Goal: Communication & Community: Participate in discussion

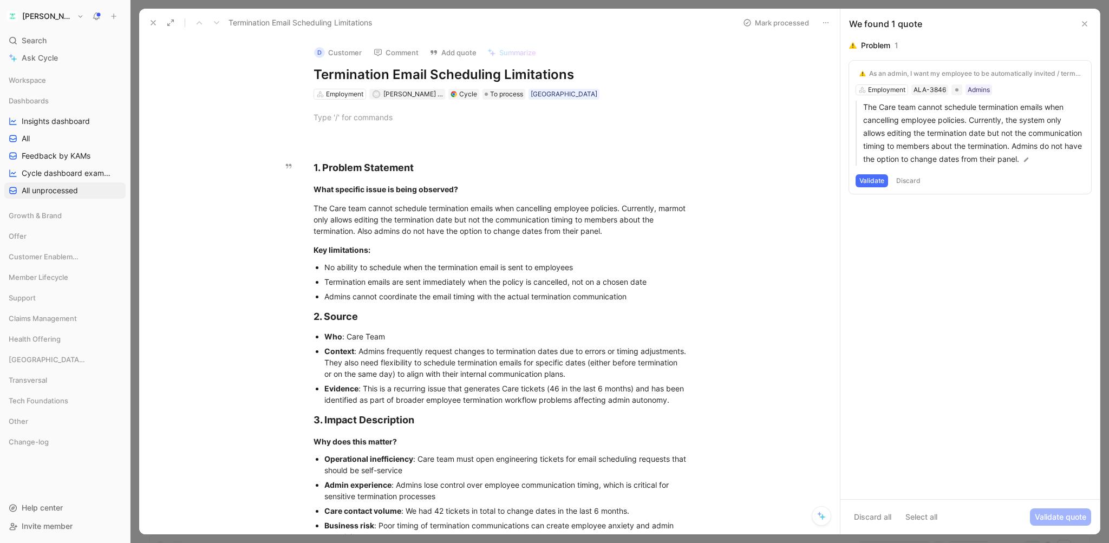
click at [386, 56] on button "Comment" at bounding box center [396, 52] width 55 height 15
click at [426, 94] on span "[PERSON_NAME] Grizon [PERSON_NAME]" at bounding box center [447, 94] width 128 height 8
click at [433, 22] on div "Termination Email Scheduling Limitations" at bounding box center [439, 22] width 589 height 17
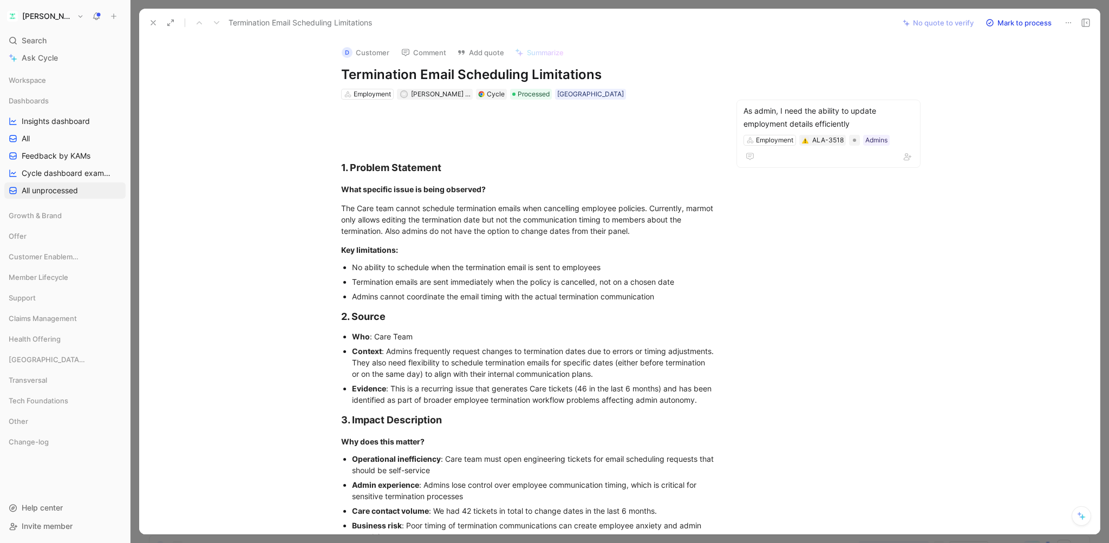
click at [405, 53] on use at bounding box center [406, 52] width 8 height 7
click at [410, 51] on button "Comment" at bounding box center [423, 52] width 55 height 15
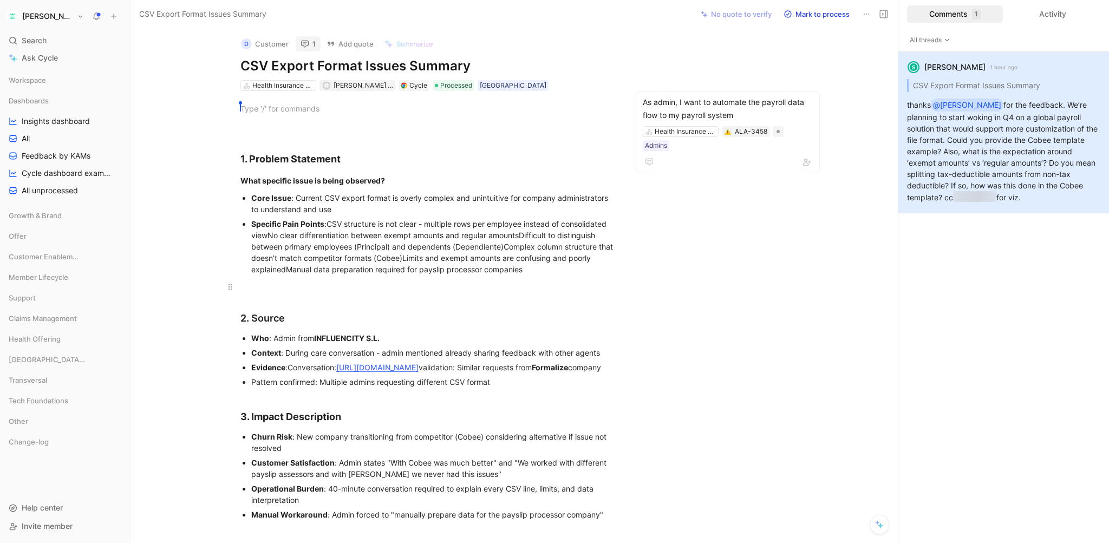
scroll to position [8, 0]
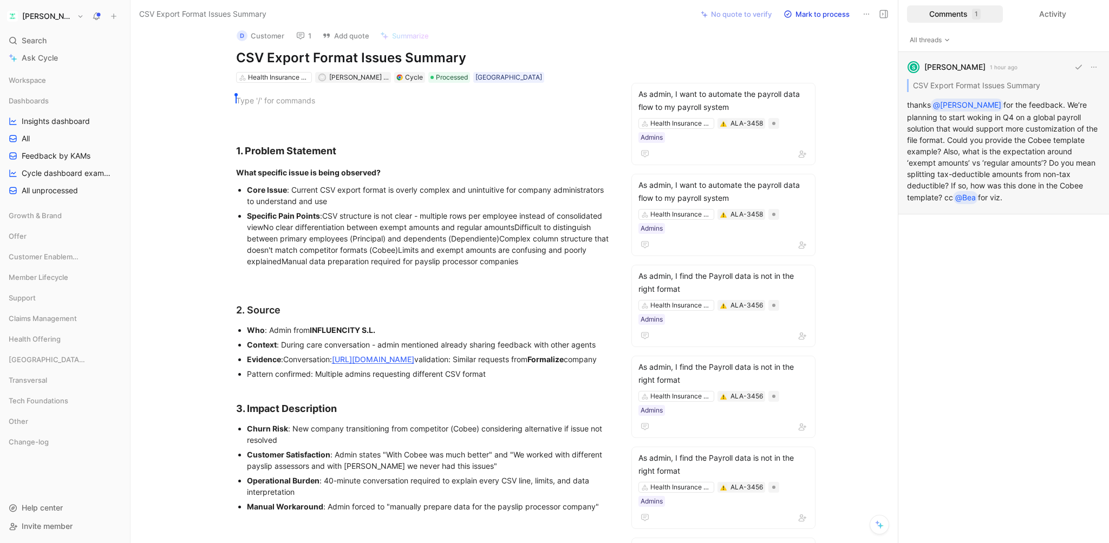
click at [954, 103] on div "S [PERSON_NAME] 1 hour ago CSV Export Format Issues Summary thanks @[PERSON_NAM…" at bounding box center [1003, 133] width 211 height 162
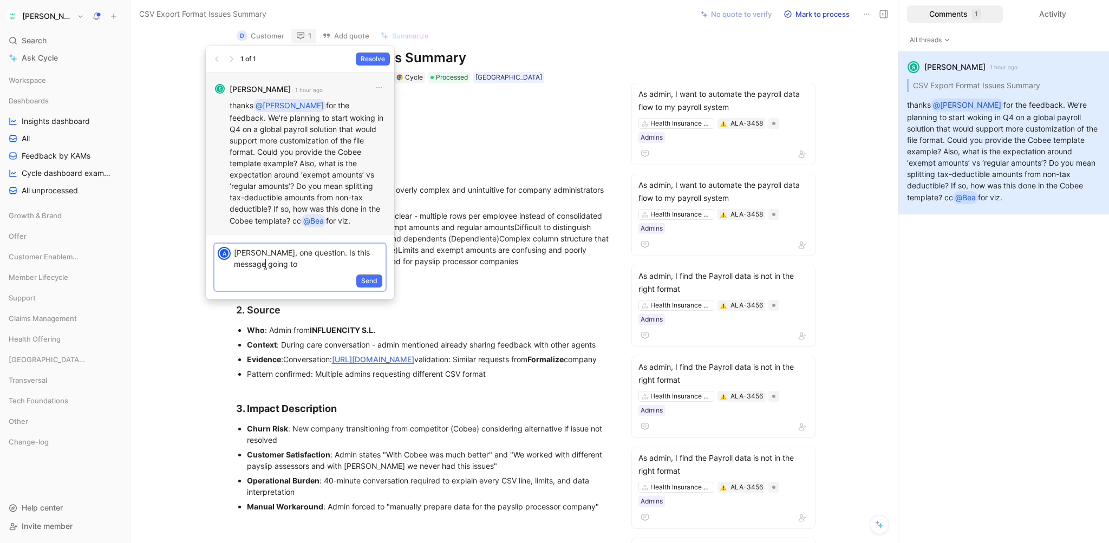
click at [285, 253] on p "[PERSON_NAME], one question. Is this message going to" at bounding box center [308, 258] width 148 height 23
click at [303, 219] on div "@Bea" at bounding box center [313, 220] width 21 height 13
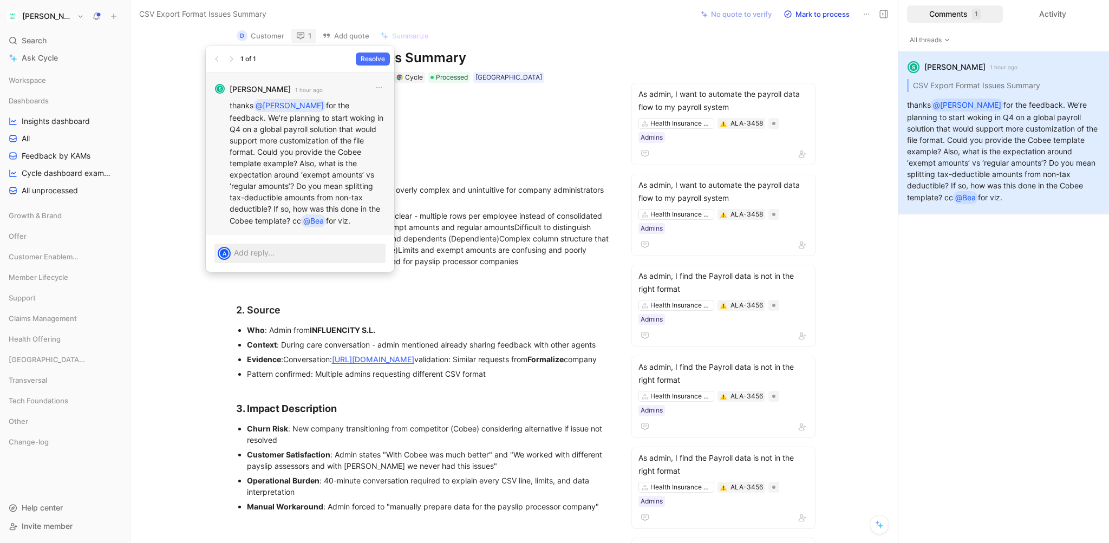
click at [256, 225] on p "thanks @[PERSON_NAME] for the feedback. We’re planning to start woking in Q4 on…" at bounding box center [308, 163] width 156 height 128
click at [303, 220] on div "@Bea" at bounding box center [313, 220] width 21 height 13
click at [253, 255] on p at bounding box center [308, 252] width 148 height 11
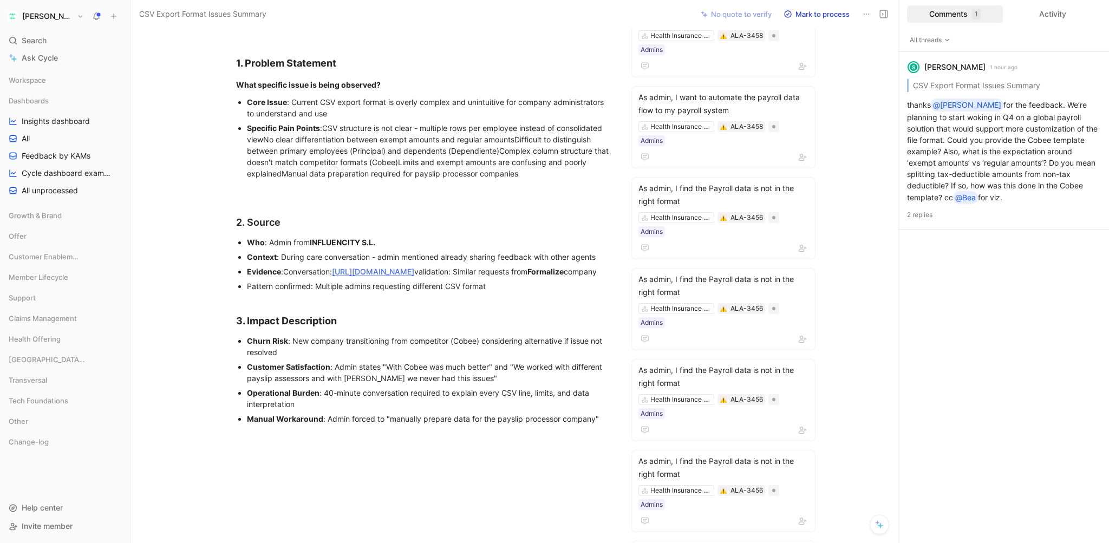
scroll to position [0, 0]
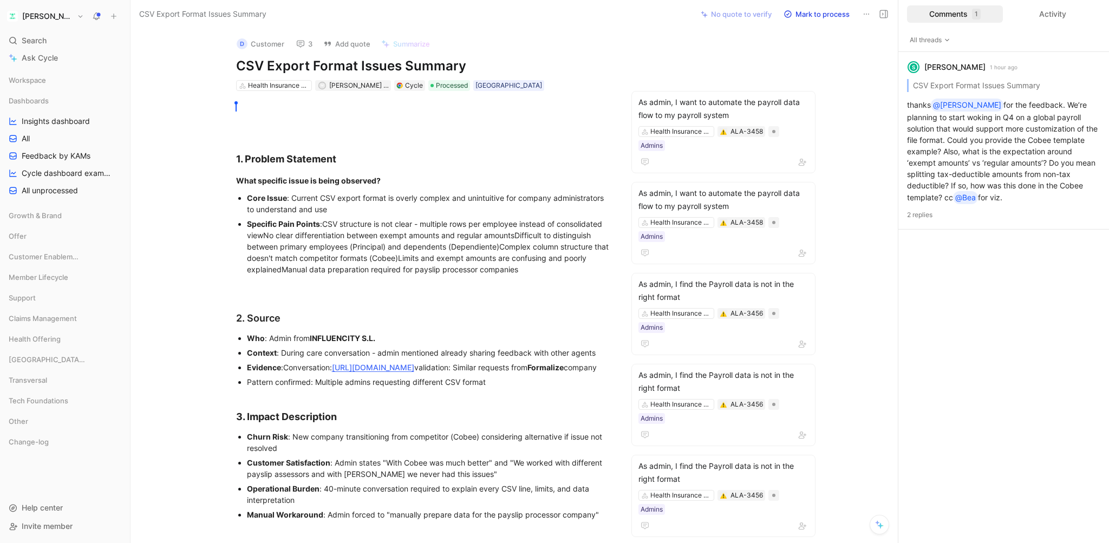
click at [302, 42] on button "3" at bounding box center [304, 43] width 26 height 15
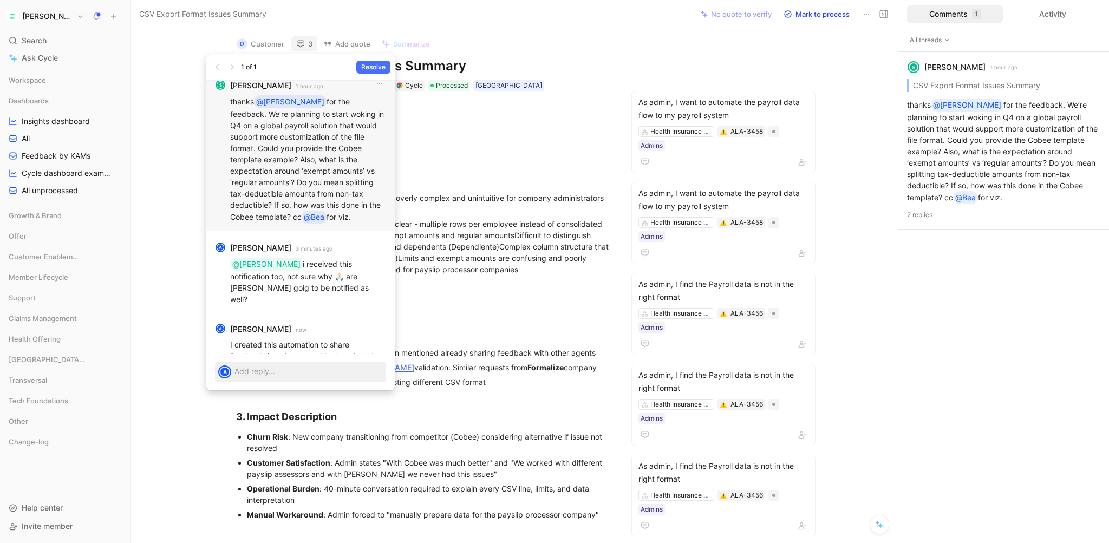
scroll to position [1, 0]
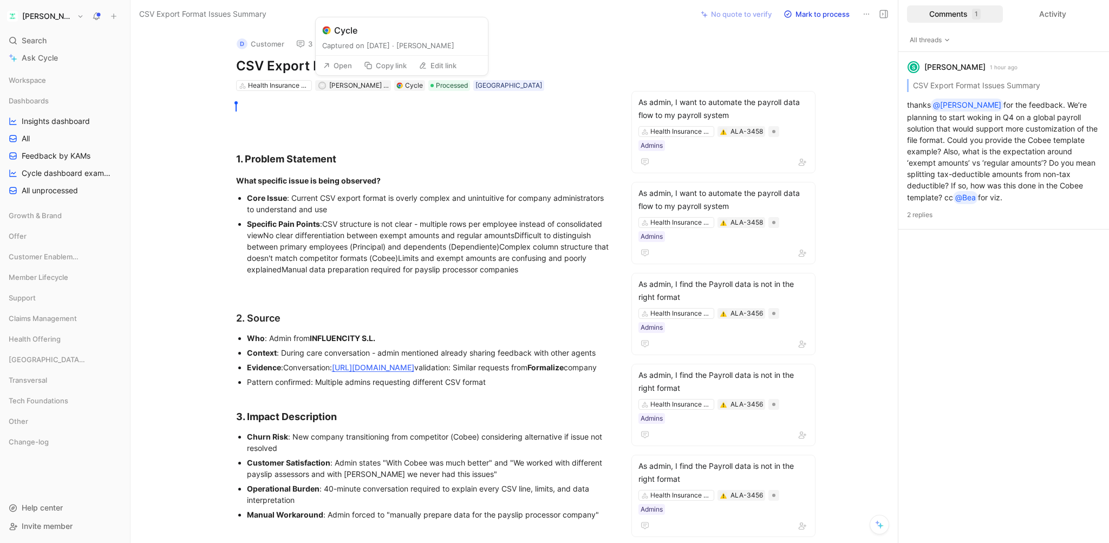
click at [334, 67] on button "Open" at bounding box center [337, 65] width 39 height 15
